Goal: Obtain resource: Obtain resource

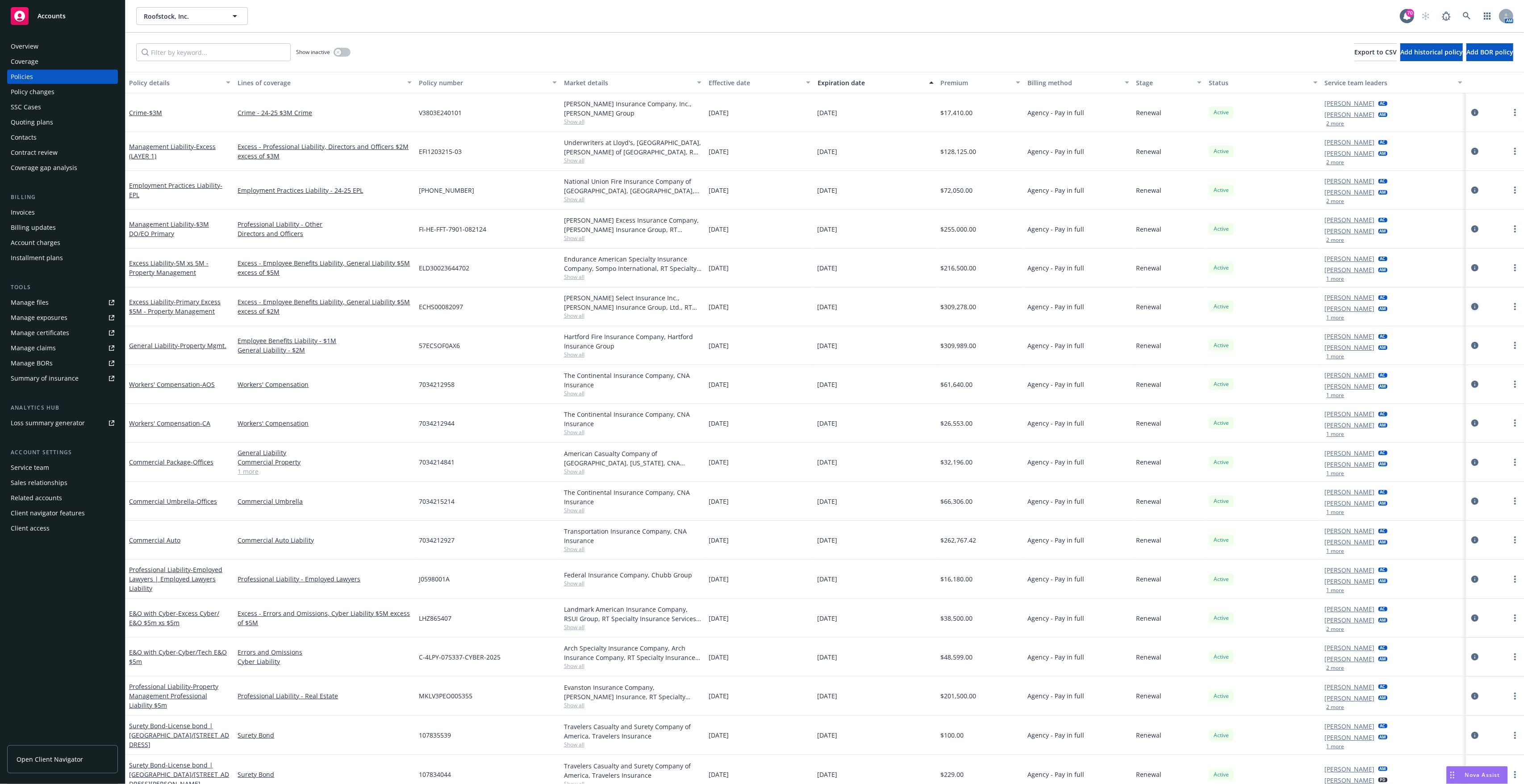
click at [1471, 307] on icon "circleInformation" at bounding box center [1475, 306] width 7 height 7
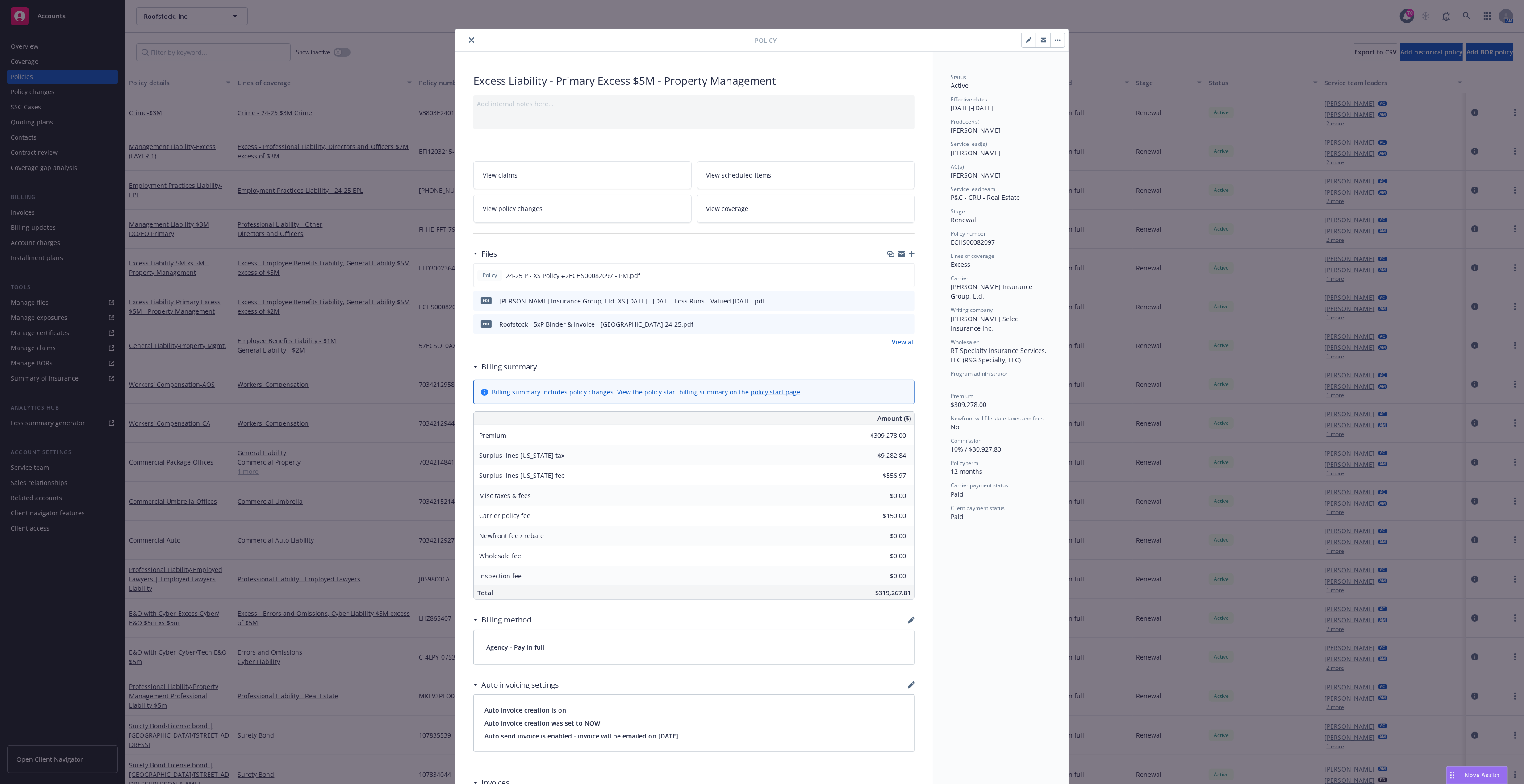
click at [902, 324] on icon "preview file" at bounding box center [906, 323] width 8 height 7
drag, startPoint x: 469, startPoint y: 42, endPoint x: 533, endPoint y: 241, distance: 209.0
click at [469, 42] on icon "close" at bounding box center [471, 40] width 5 height 5
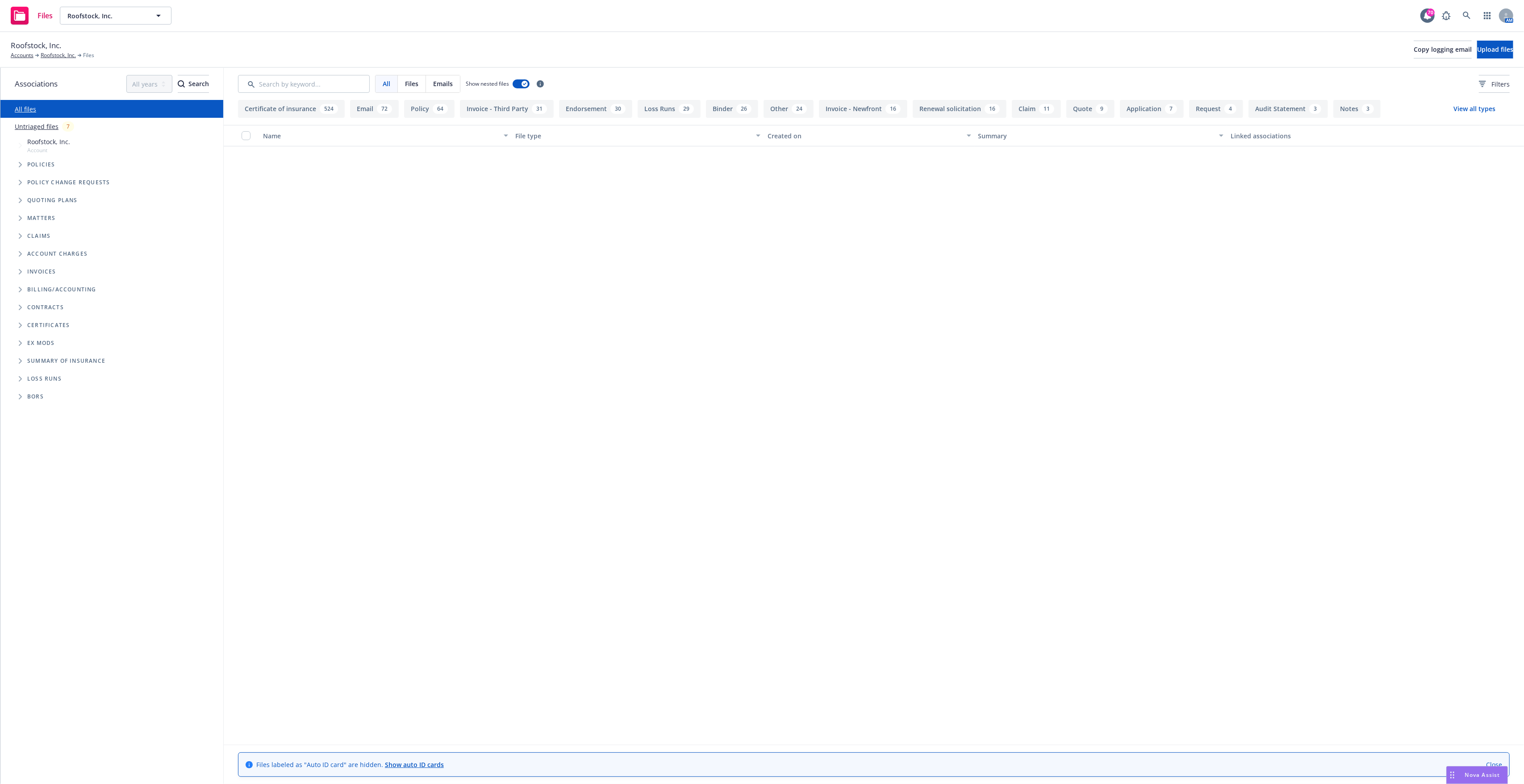
scroll to position [30409, 0]
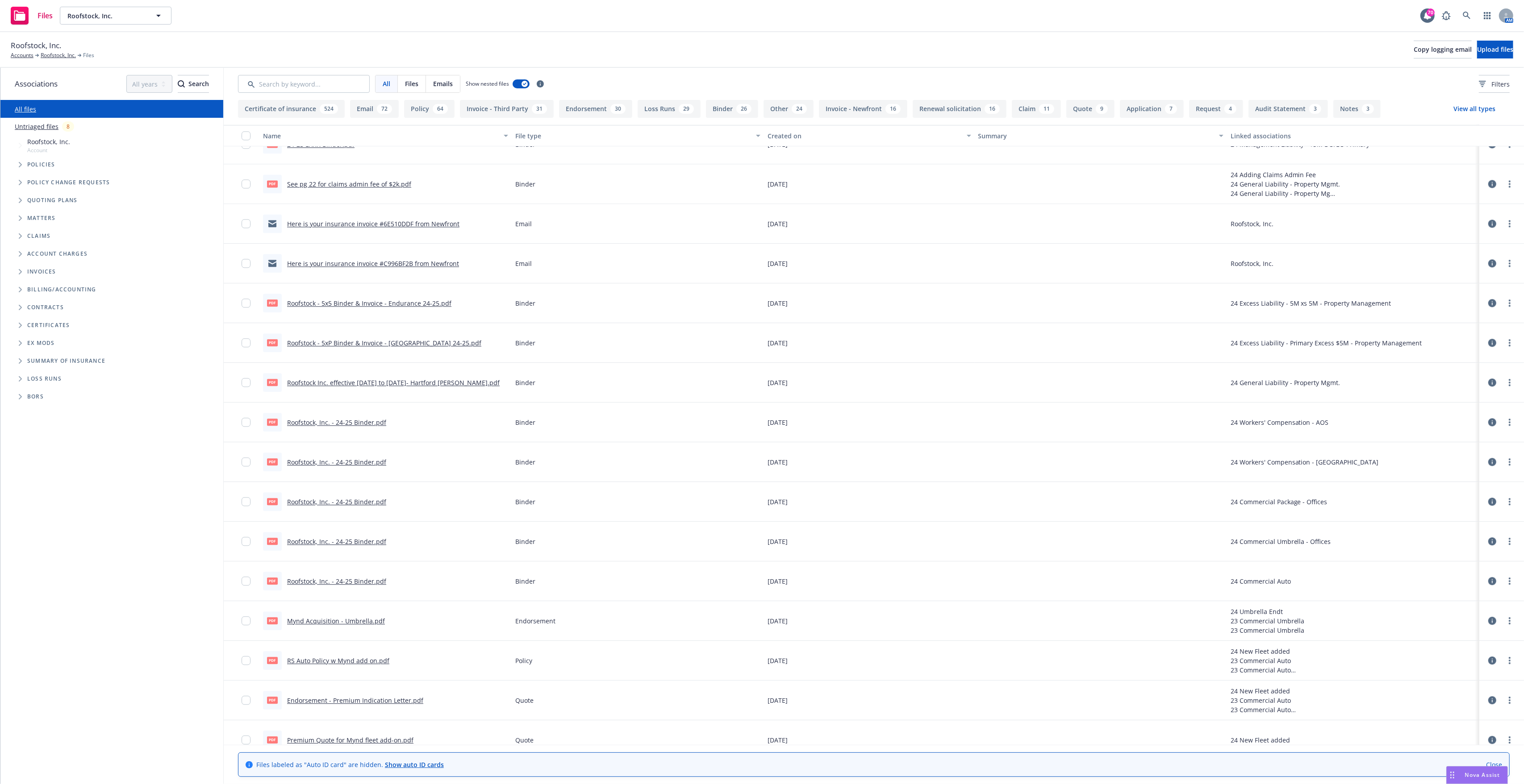
scroll to position [30171, 0]
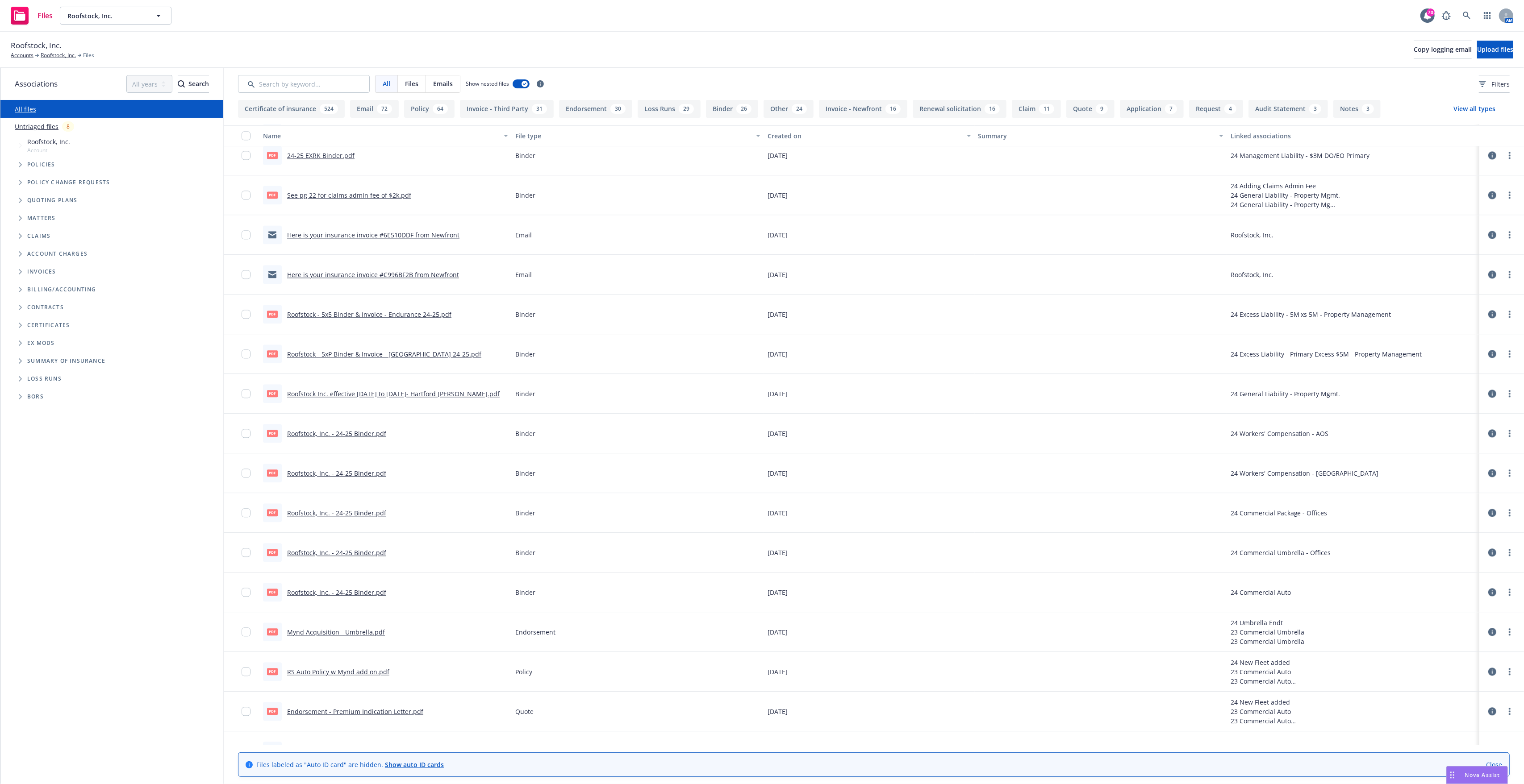
click at [343, 508] on link "Roofstock, Inc. - 24-25 Binder.pdf" at bounding box center [337, 513] width 99 height 8
